Goal: Find specific page/section: Find specific page/section

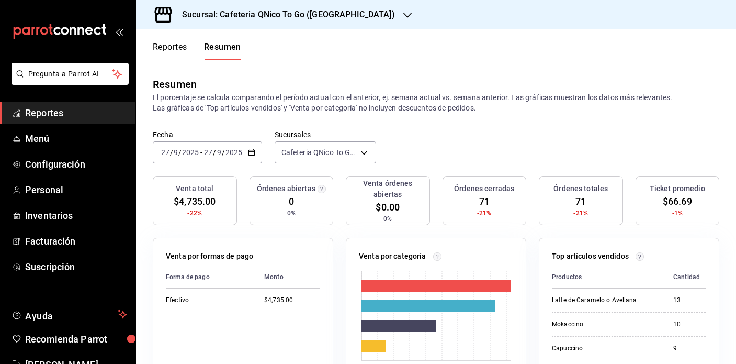
scroll to position [343, 0]
click at [254, 1] on div "Sucursal: Cafeteria QNico To Go (Puebla)" at bounding box center [279, 14] width 271 height 29
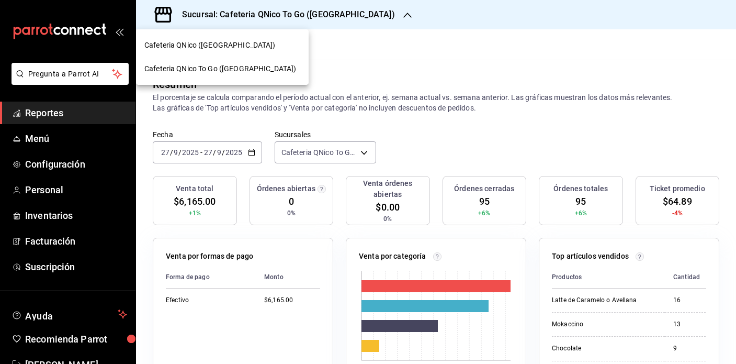
click at [188, 49] on span "Cafeteria QNico ([GEOGRAPHIC_DATA])" at bounding box center [209, 45] width 131 height 11
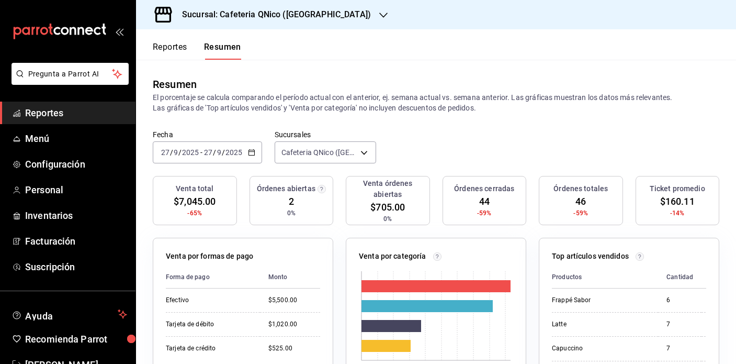
click at [255, 17] on h3 "Sucursal: Cafeteria QNico ([GEOGRAPHIC_DATA])" at bounding box center [272, 14] width 197 height 13
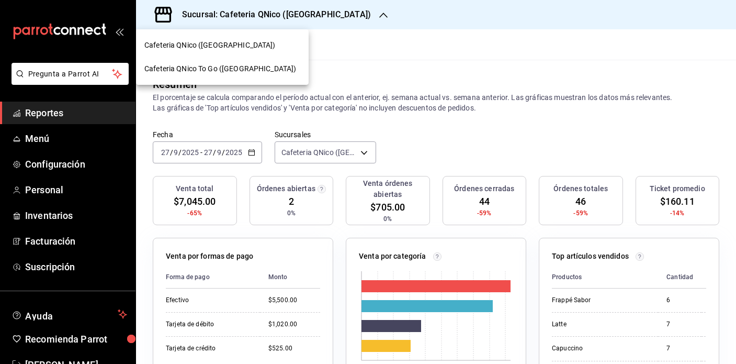
click at [210, 73] on span "Cafeteria QNico To Go (Puebla)" at bounding box center [220, 68] width 152 height 11
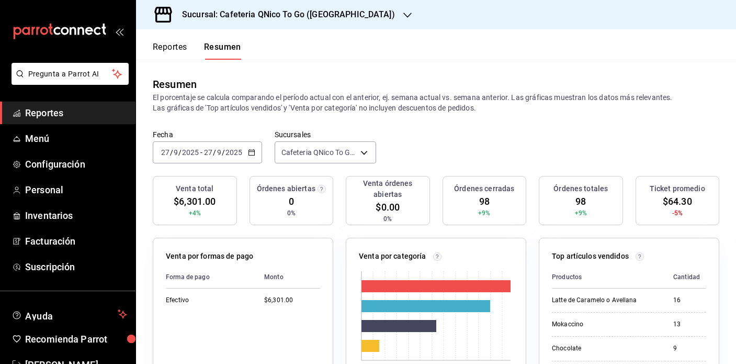
click at [292, 9] on h3 "Sucursal: Cafeteria QNico To Go (Puebla)" at bounding box center [284, 14] width 221 height 13
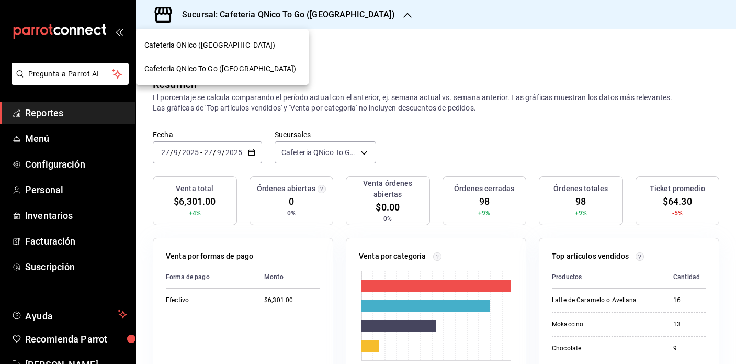
click at [201, 67] on span "Cafeteria QNico To Go ([GEOGRAPHIC_DATA])" at bounding box center [220, 68] width 152 height 11
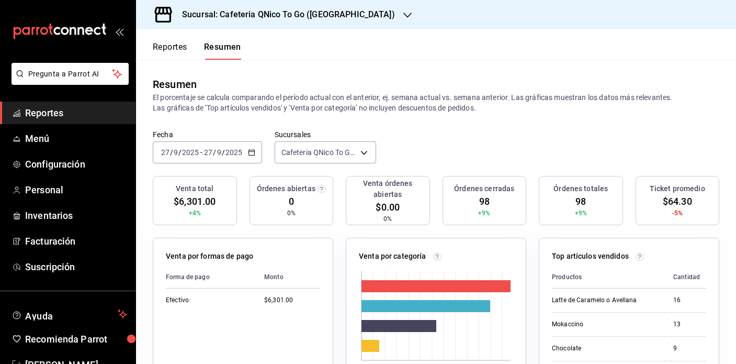
click at [252, 13] on h3 "Sucursal: Cafeteria QNico To Go ([GEOGRAPHIC_DATA])" at bounding box center [284, 14] width 221 height 13
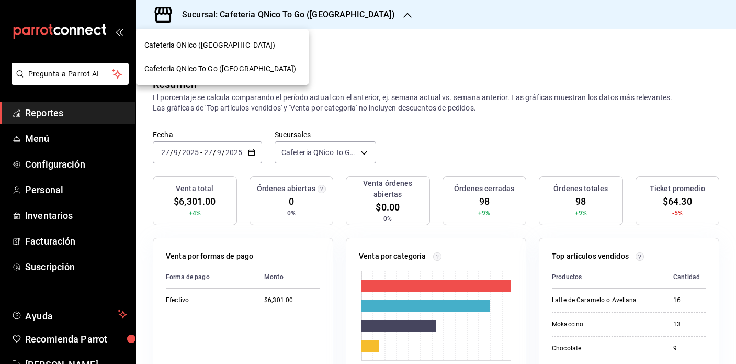
click at [185, 47] on span "Cafeteria QNico ([GEOGRAPHIC_DATA])" at bounding box center [209, 45] width 131 height 11
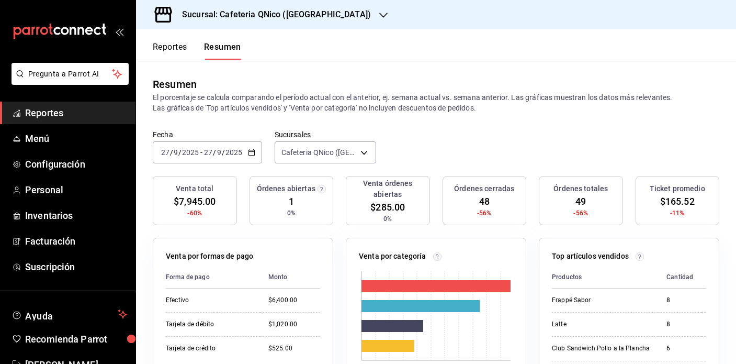
click at [32, 110] on span "Reportes" at bounding box center [76, 113] width 102 height 14
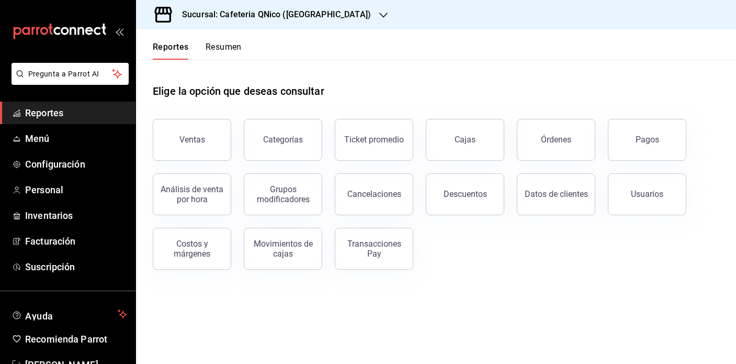
click at [222, 47] on button "Resumen" at bounding box center [224, 51] width 36 height 18
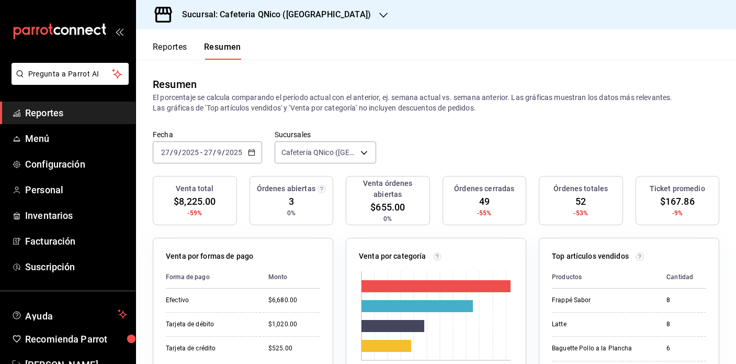
click at [180, 49] on button "Reportes" at bounding box center [170, 51] width 35 height 18
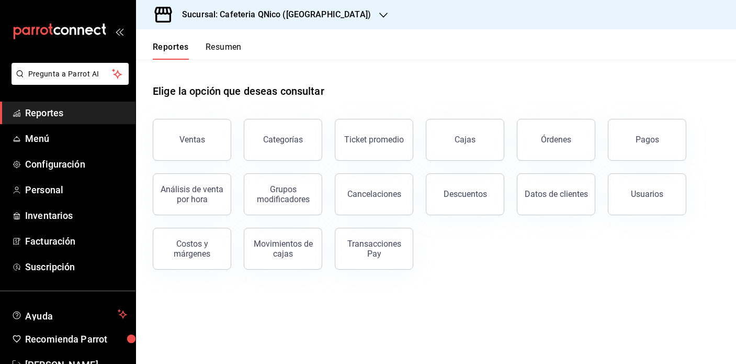
click at [225, 47] on button "Resumen" at bounding box center [224, 51] width 36 height 18
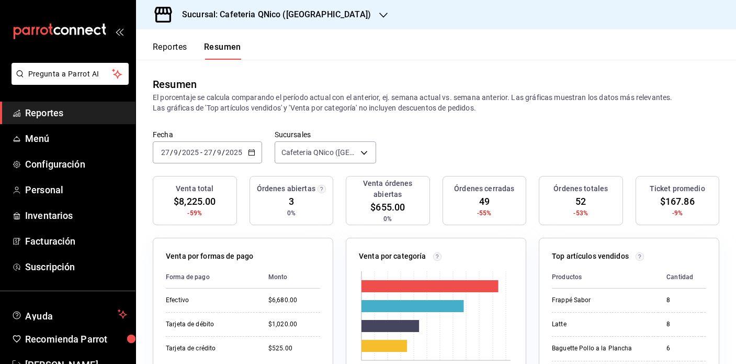
click at [175, 44] on button "Reportes" at bounding box center [170, 51] width 35 height 18
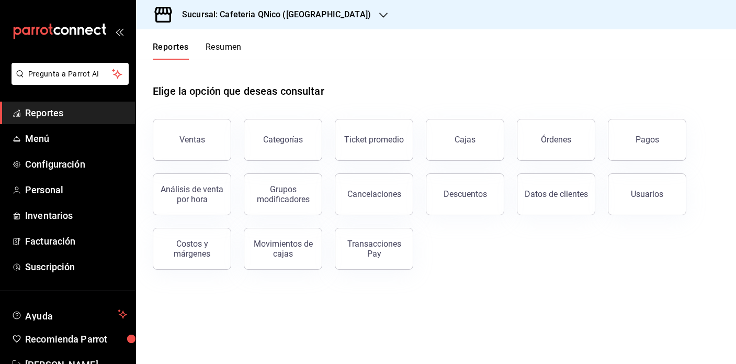
click at [218, 46] on button "Resumen" at bounding box center [224, 51] width 36 height 18
